Goal: Information Seeking & Learning: Learn about a topic

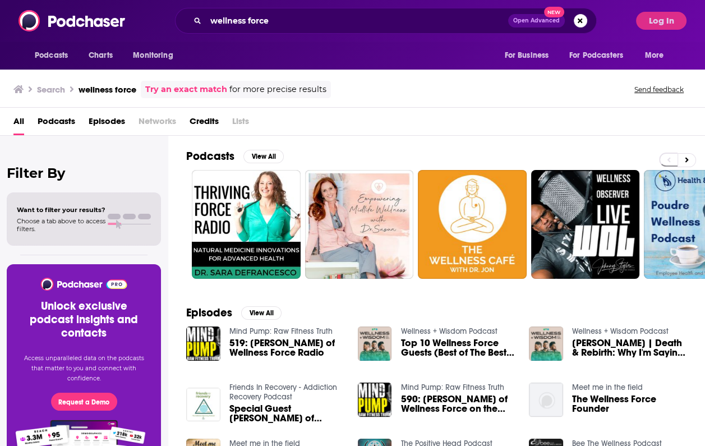
click at [625, 109] on div "All Podcasts Episodes Networks Credits Lists" at bounding box center [352, 122] width 705 height 28
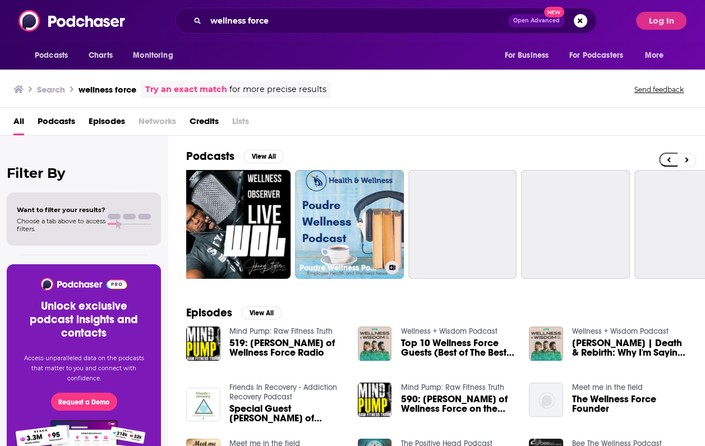
scroll to position [0, 350]
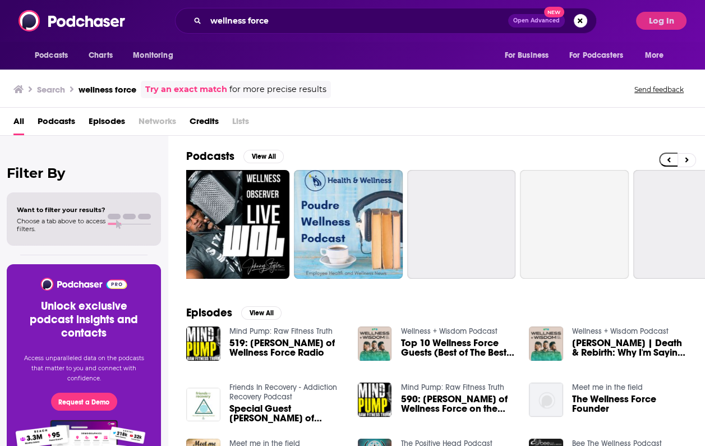
click at [413, 134] on div "All Podcasts Episodes Networks Credits Lists" at bounding box center [354, 123] width 682 height 23
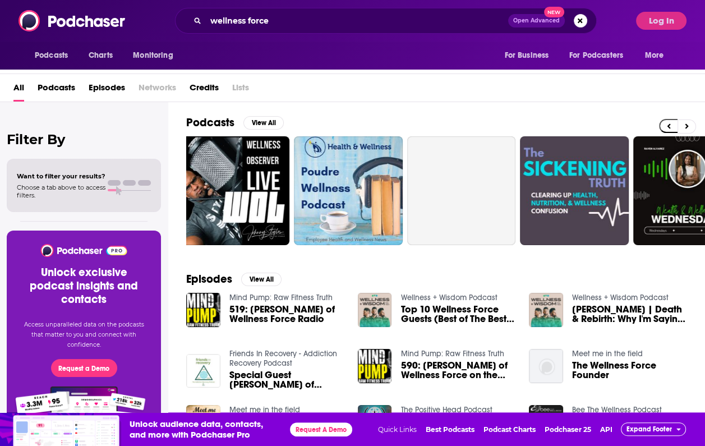
click at [415, 313] on span "Top 10 Wellness Force Guests (Best of The Best: Celebrating 200 Shows)" at bounding box center [457, 313] width 115 height 19
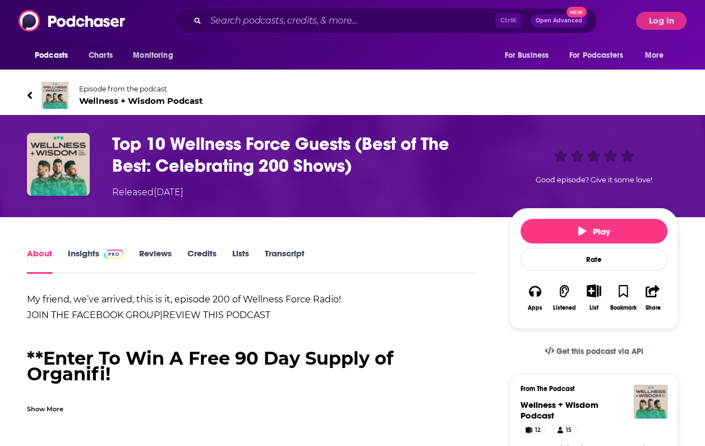
click at [179, 152] on h1 "Top 10 Wellness Force Guests (Best of The Best: Celebrating 200 Shows)" at bounding box center [302, 155] width 380 height 44
click at [84, 251] on link "Insights" at bounding box center [95, 261] width 55 height 26
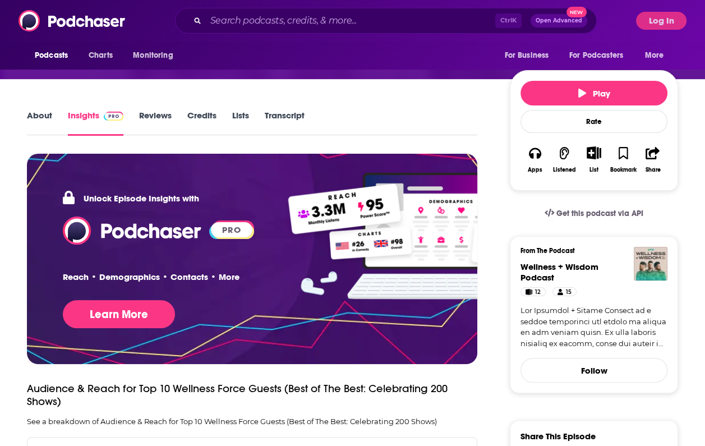
scroll to position [138, 0]
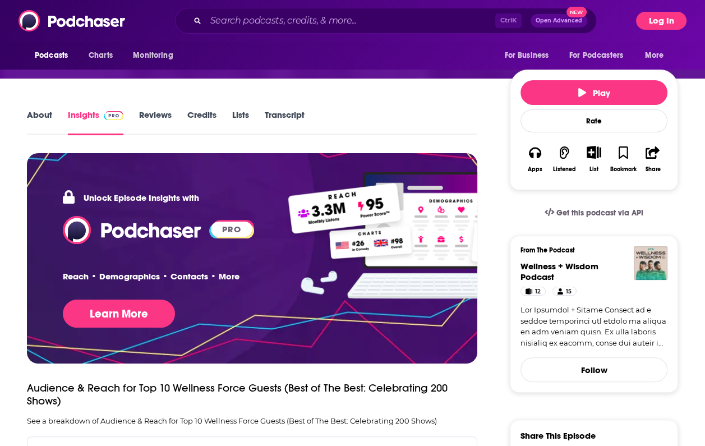
click at [663, 18] on button "Log In" at bounding box center [661, 21] width 50 height 18
click at [658, 13] on button "Log In" at bounding box center [661, 21] width 50 height 18
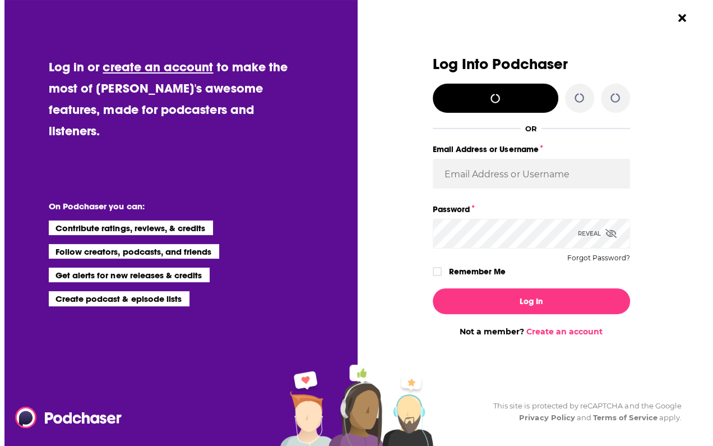
scroll to position [0, 0]
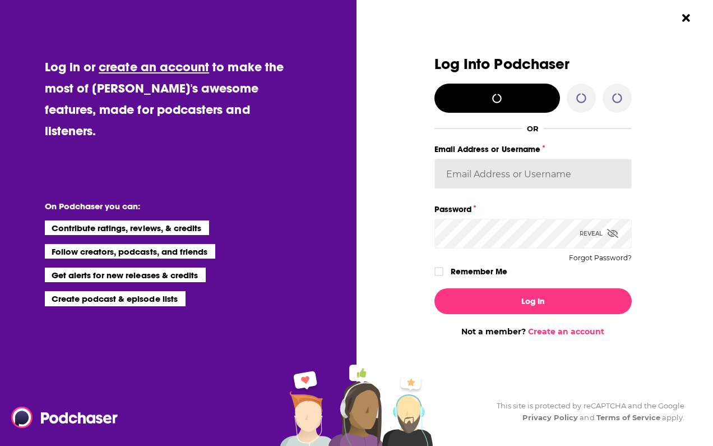
type input "jfalkner"
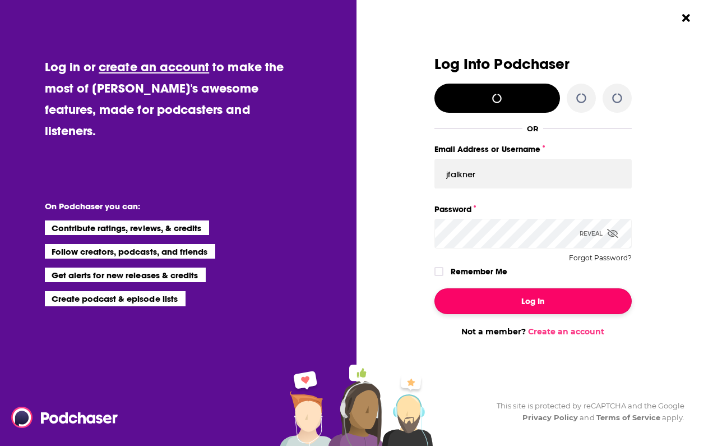
click at [498, 304] on button "Log In" at bounding box center [532, 301] width 197 height 26
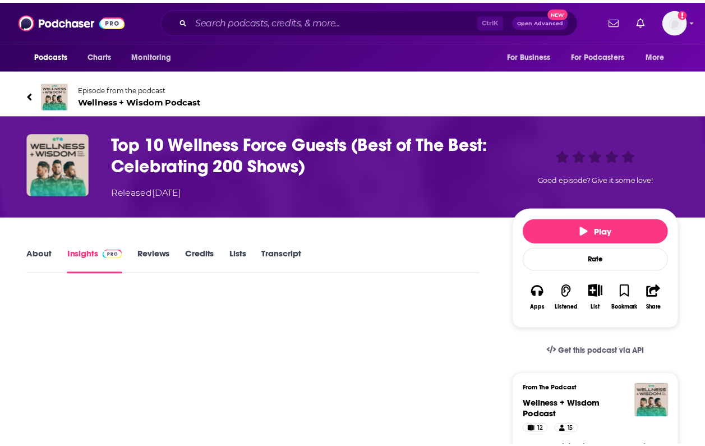
scroll to position [138, 0]
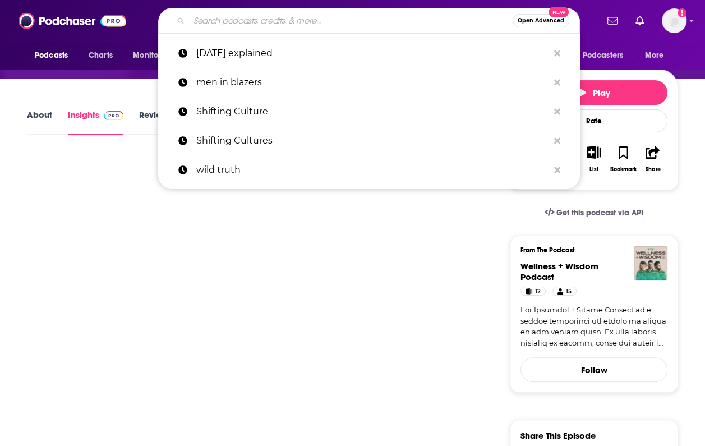
click at [277, 25] on input "Search podcasts, credits, & more..." at bounding box center [350, 21] width 323 height 18
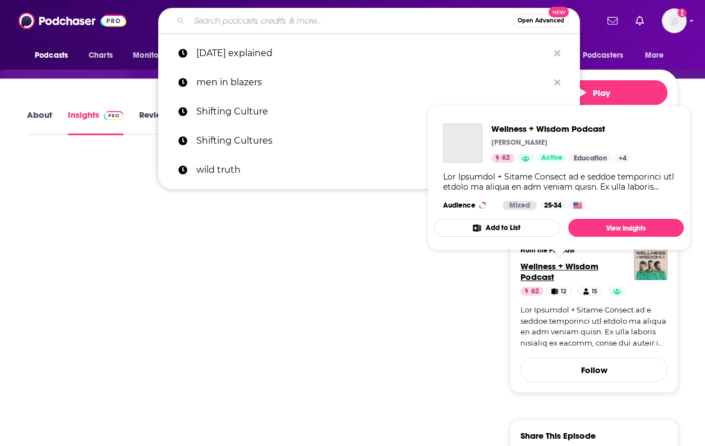
click at [541, 265] on span "Wellness + Wisdom Podcast" at bounding box center [559, 271] width 78 height 21
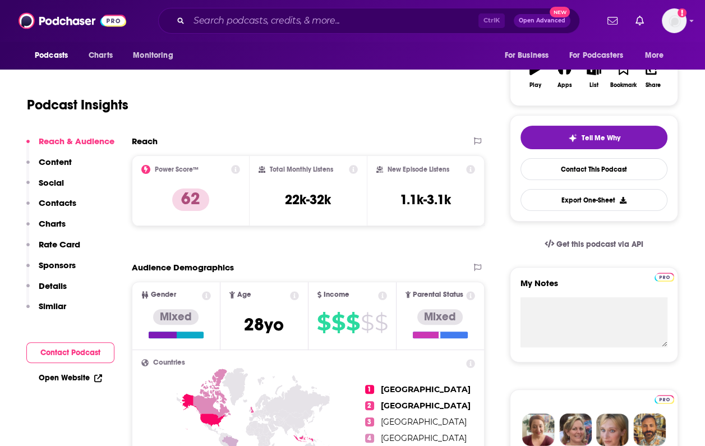
scroll to position [191, 0]
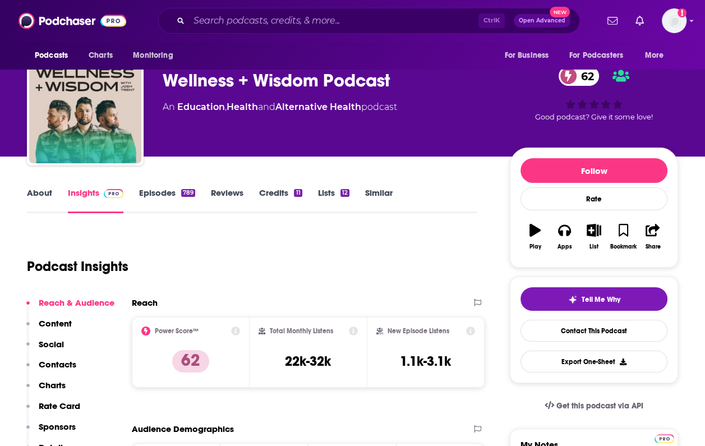
scroll to position [16, 0]
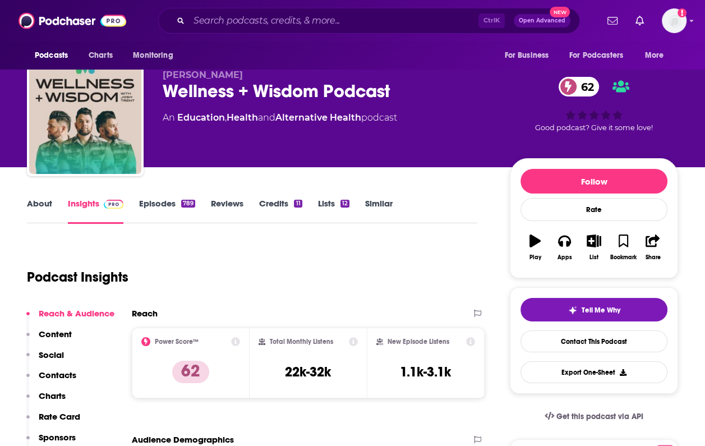
click at [43, 198] on link "About" at bounding box center [39, 211] width 25 height 26
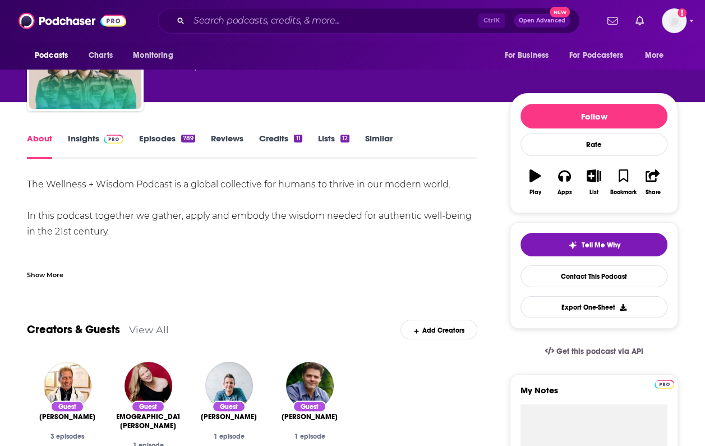
scroll to position [82, 0]
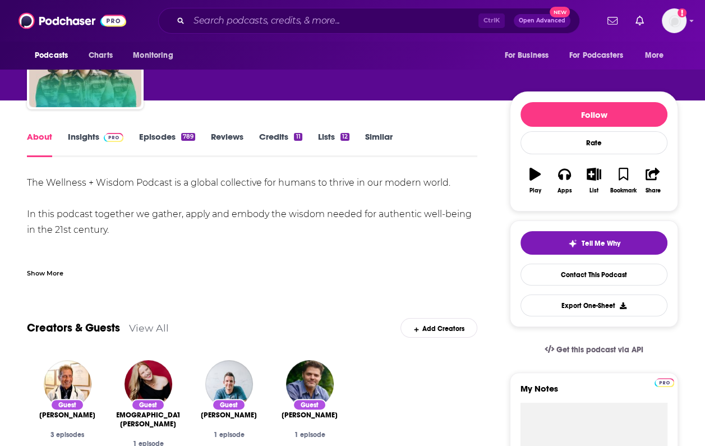
click at [37, 268] on div "Show More" at bounding box center [45, 272] width 36 height 11
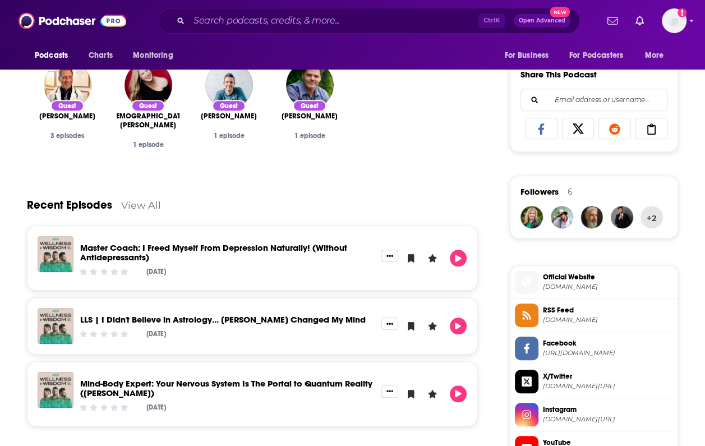
scroll to position [687, 0]
